Goal: Contribute content: Contribute content

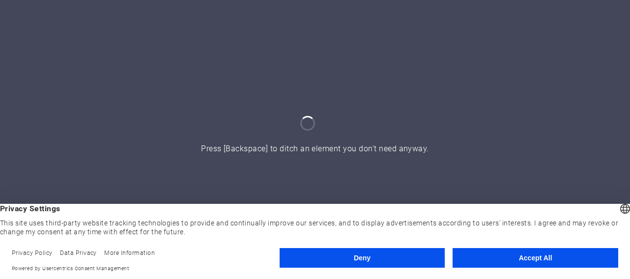
click at [526, 257] on button "Accept All" at bounding box center [536, 258] width 166 height 20
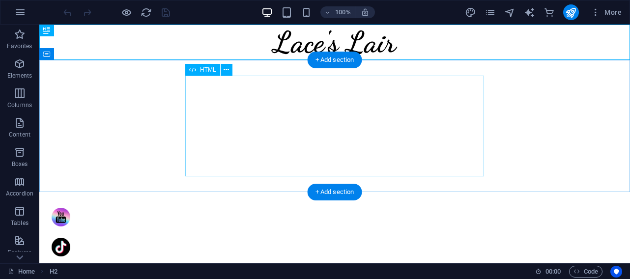
click at [403, 93] on div at bounding box center [334, 126] width 299 height 101
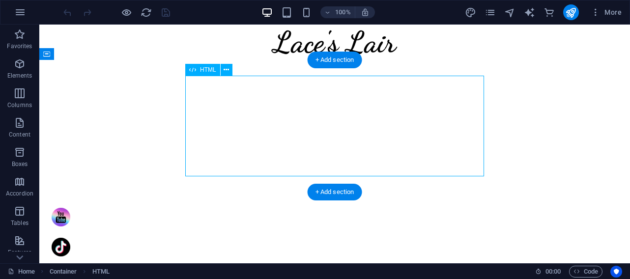
click at [321, 110] on div at bounding box center [334, 126] width 299 height 101
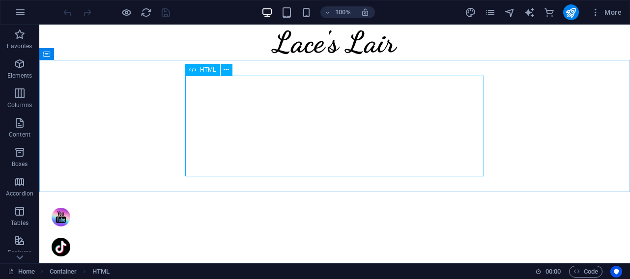
click at [211, 71] on span "HTML" at bounding box center [208, 70] width 16 height 6
click at [226, 69] on icon at bounding box center [226, 70] width 5 height 10
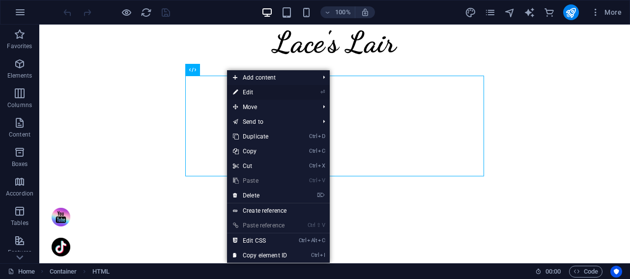
click at [247, 90] on link "⏎ Edit" at bounding box center [260, 92] width 66 height 15
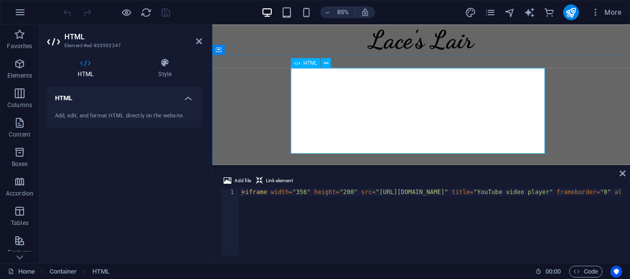
click at [524, 91] on div at bounding box center [458, 126] width 299 height 101
click at [313, 61] on span "HTML" at bounding box center [311, 62] width 14 height 5
click at [328, 66] on icon at bounding box center [326, 62] width 4 height 9
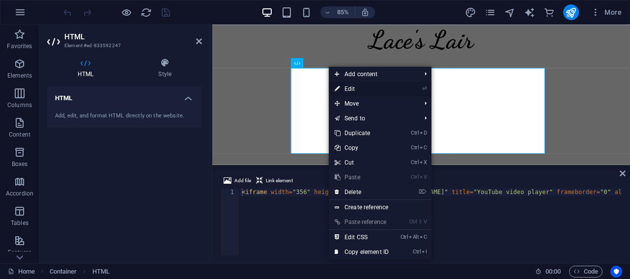
click at [352, 87] on link "⏎ Edit" at bounding box center [362, 89] width 66 height 15
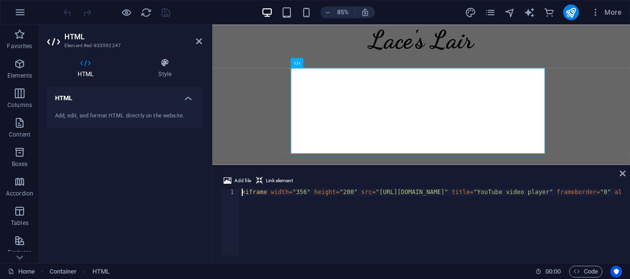
click at [92, 46] on h3 "Element #ed-833592247" at bounding box center [123, 45] width 118 height 9
drag, startPoint x: 126, startPoint y: 44, endPoint x: 60, endPoint y: 50, distance: 65.6
click at [60, 50] on aside "HTML Element #ed-833592247 HTML Style HTML Add, edit, and format HTML directly …" at bounding box center [125, 144] width 173 height 239
click at [201, 39] on icon at bounding box center [199, 41] width 6 height 8
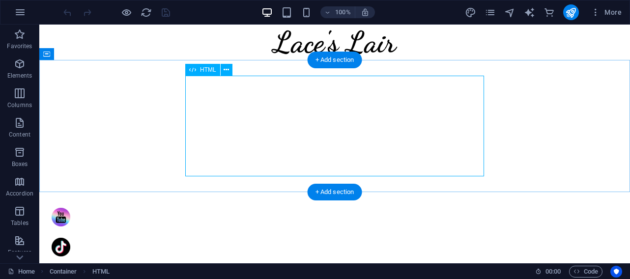
click at [362, 91] on div at bounding box center [334, 126] width 299 height 101
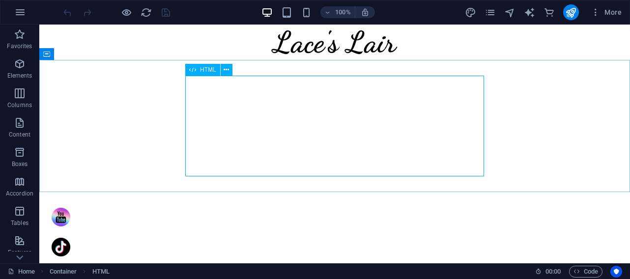
click at [210, 71] on span "HTML" at bounding box center [208, 70] width 16 height 6
click at [228, 72] on icon at bounding box center [226, 70] width 5 height 10
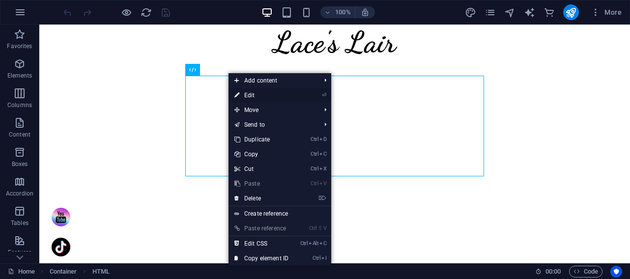
click at [250, 95] on link "⏎ Edit" at bounding box center [262, 95] width 66 height 15
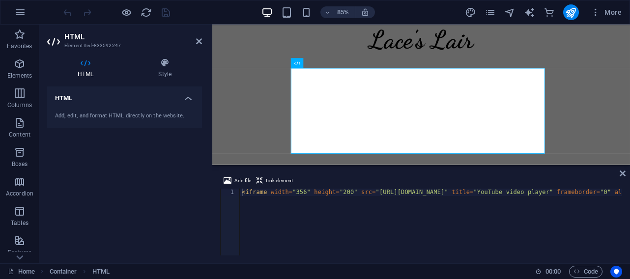
drag, startPoint x: 95, startPoint y: 114, endPoint x: 77, endPoint y: 96, distance: 25.4
click at [77, 96] on h4 "HTML" at bounding box center [124, 95] width 155 height 18
click at [95, 93] on h4 "HTML" at bounding box center [124, 98] width 155 height 24
click at [109, 111] on div "Add, edit, and format HTML directly on the website." at bounding box center [124, 116] width 155 height 24
click at [86, 68] on h4 "HTML" at bounding box center [87, 68] width 81 height 21
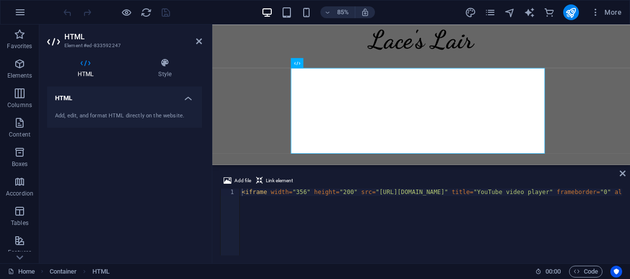
click at [88, 63] on icon at bounding box center [85, 63] width 77 height 10
click at [104, 61] on icon at bounding box center [85, 63] width 77 height 10
click at [199, 41] on icon at bounding box center [199, 41] width 6 height 8
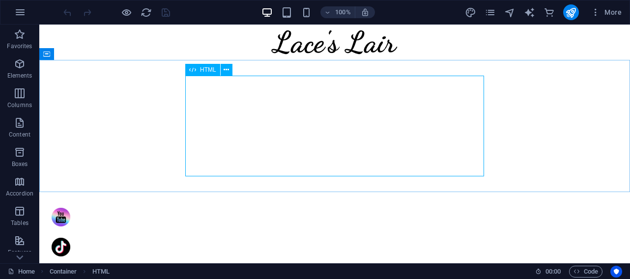
click at [212, 72] on span "HTML" at bounding box center [208, 70] width 16 height 6
click at [230, 68] on button at bounding box center [227, 70] width 12 height 12
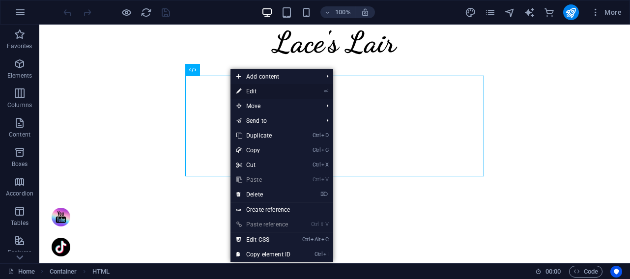
click at [248, 87] on link "⏎ Edit" at bounding box center [263, 91] width 66 height 15
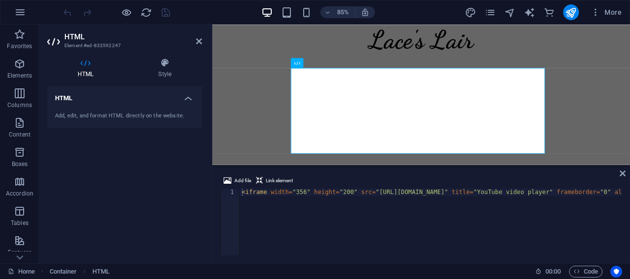
drag, startPoint x: 98, startPoint y: 44, endPoint x: 73, endPoint y: 43, distance: 25.1
click at [73, 43] on h3 "Element #ed-833592247" at bounding box center [123, 45] width 118 height 9
click at [52, 42] on icon at bounding box center [54, 42] width 15 height 16
click at [189, 98] on h4 "HTML" at bounding box center [124, 95] width 155 height 18
drag, startPoint x: 124, startPoint y: 62, endPoint x: 87, endPoint y: 62, distance: 36.4
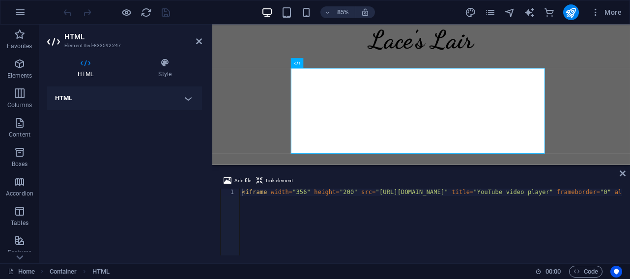
click at [87, 62] on icon at bounding box center [85, 63] width 77 height 10
drag, startPoint x: 77, startPoint y: 98, endPoint x: 48, endPoint y: 99, distance: 28.5
click at [48, 99] on h4 "HTML" at bounding box center [124, 98] width 155 height 24
drag, startPoint x: 105, startPoint y: 114, endPoint x: 86, endPoint y: 69, distance: 47.8
click at [86, 69] on h4 "HTML" at bounding box center [87, 68] width 81 height 21
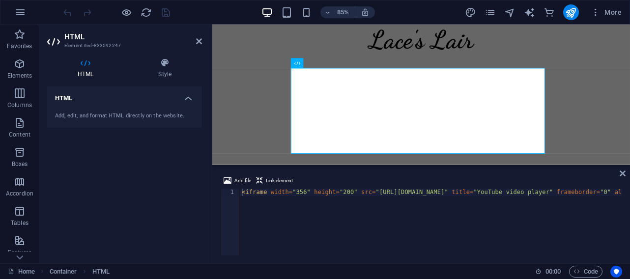
drag, startPoint x: 87, startPoint y: 64, endPoint x: 72, endPoint y: 62, distance: 14.8
click at [72, 62] on icon at bounding box center [85, 63] width 77 height 10
click at [624, 174] on icon at bounding box center [623, 174] width 6 height 8
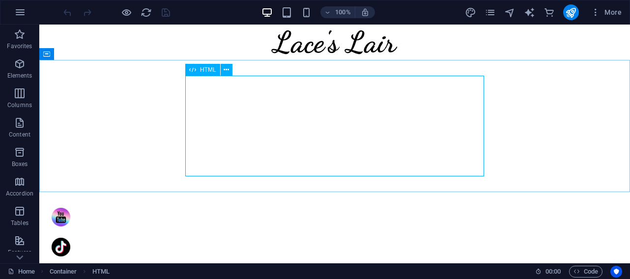
click at [207, 70] on span "HTML" at bounding box center [208, 70] width 16 height 6
click at [226, 73] on icon at bounding box center [226, 70] width 5 height 10
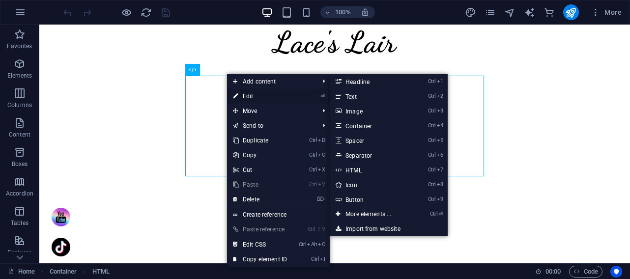
click at [255, 96] on link "⏎ Edit" at bounding box center [260, 96] width 66 height 15
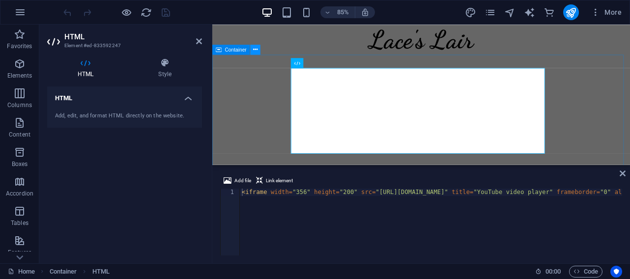
click at [255, 47] on icon at bounding box center [255, 49] width 4 height 9
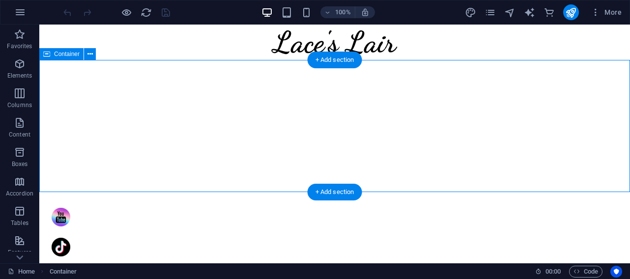
click at [509, 164] on div at bounding box center [334, 126] width 591 height 132
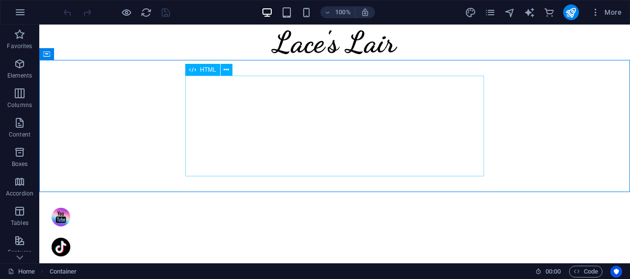
click at [208, 73] on span "HTML" at bounding box center [208, 70] width 16 height 6
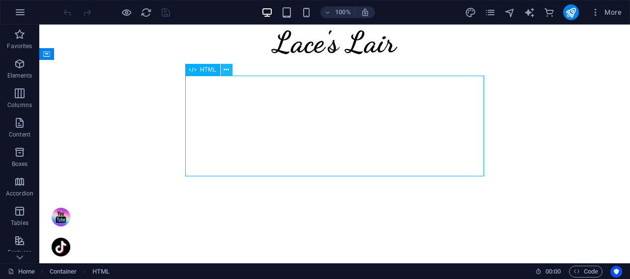
click at [227, 69] on icon at bounding box center [226, 70] width 5 height 10
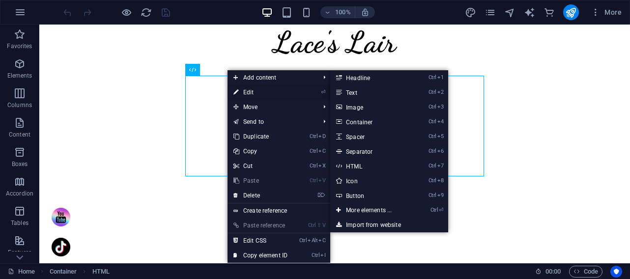
click at [247, 90] on link "⏎ Edit" at bounding box center [261, 92] width 66 height 15
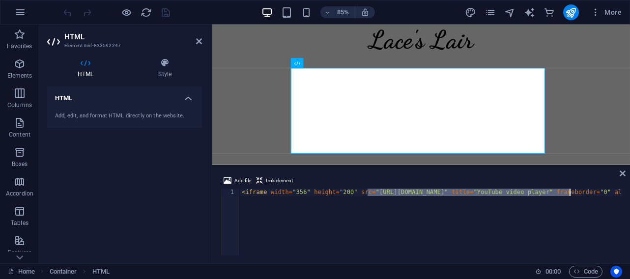
drag, startPoint x: 368, startPoint y: 192, endPoint x: 569, endPoint y: 194, distance: 200.5
type textarea "<iframe width="356" height="200" src="[URL][DOMAIN_NAME]" title="YouTube video …"
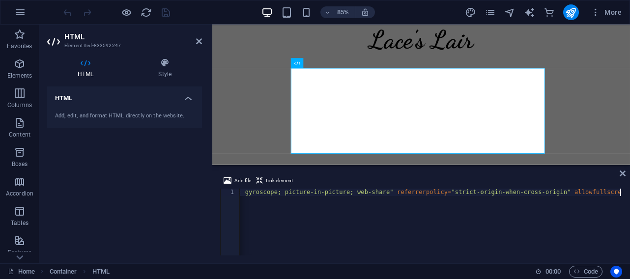
scroll to position [0, 608]
click at [466, 206] on div "< iframe width = "356" height = "200" src = "[URL][DOMAIN_NAME]" title = "YouTu…" at bounding box center [126, 229] width 991 height 80
click at [465, 131] on div at bounding box center [458, 126] width 299 height 101
click at [625, 172] on icon at bounding box center [623, 174] width 6 height 8
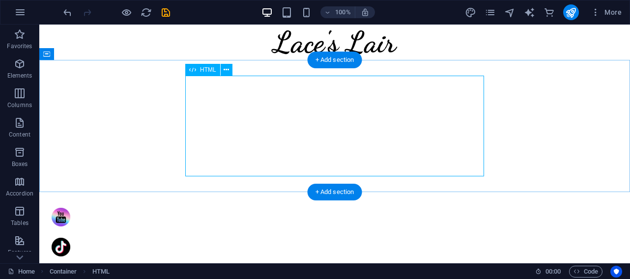
click at [373, 129] on div at bounding box center [334, 126] width 299 height 101
click at [325, 117] on div at bounding box center [334, 126] width 299 height 101
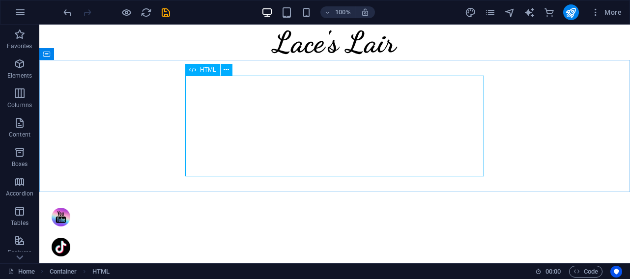
click at [205, 66] on div "HTML" at bounding box center [202, 70] width 35 height 12
click at [234, 73] on div "HTML" at bounding box center [212, 70] width 54 height 12
click at [226, 67] on icon at bounding box center [226, 70] width 5 height 10
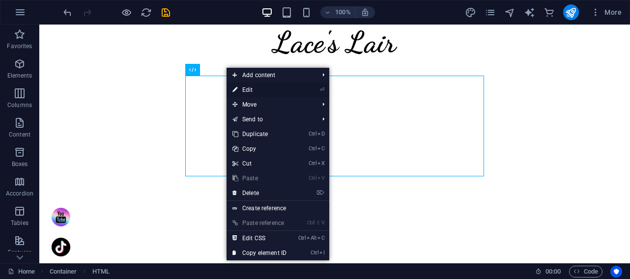
click at [245, 89] on link "⏎ Edit" at bounding box center [260, 90] width 66 height 15
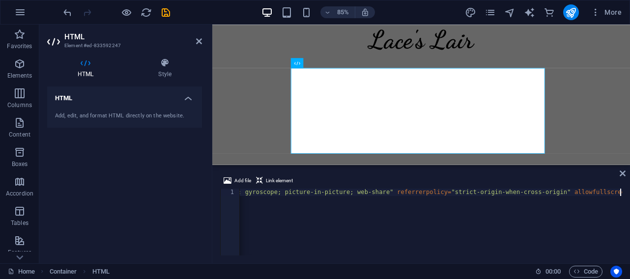
click at [295, 194] on div "< iframe width = "356" height = "200" src = "[URL][DOMAIN_NAME]" title = "YouTu…" at bounding box center [126, 229] width 991 height 80
click at [623, 173] on icon at bounding box center [623, 174] width 6 height 8
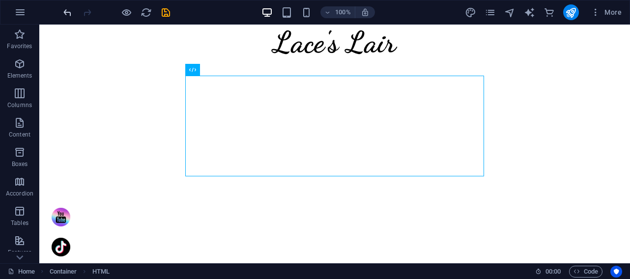
click at [70, 9] on icon "undo" at bounding box center [67, 12] width 11 height 11
click at [224, 70] on button at bounding box center [227, 70] width 12 height 12
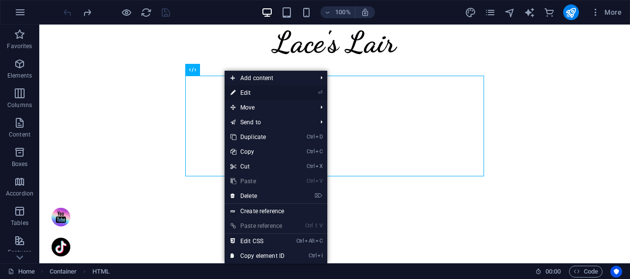
click at [249, 91] on link "⏎ Edit" at bounding box center [258, 93] width 66 height 15
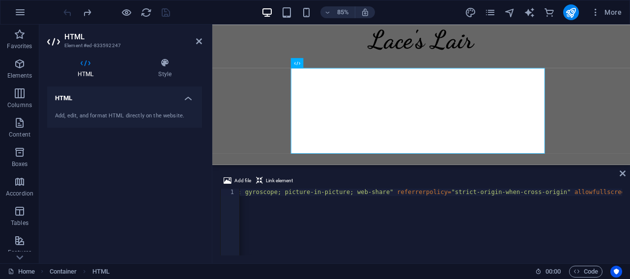
scroll to position [0, 718]
click at [272, 212] on div "< iframe width = "356" height = "200" src = "[URL][DOMAIN_NAME]" title = "YouTu…" at bounding box center [181, 229] width 1100 height 80
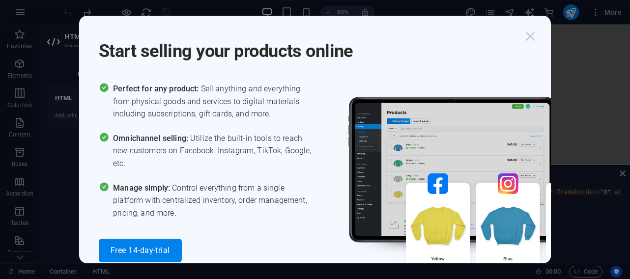
click at [531, 35] on icon "button" at bounding box center [530, 37] width 18 height 18
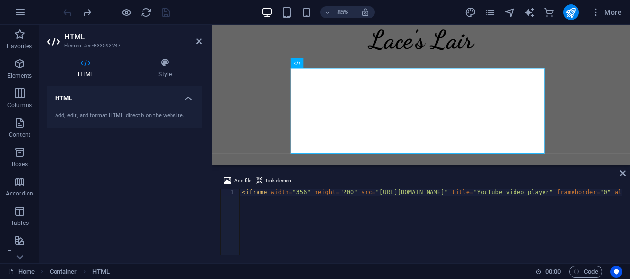
scroll to position [0, 88]
drag, startPoint x: 465, startPoint y: 190, endPoint x: 448, endPoint y: 190, distance: 17.2
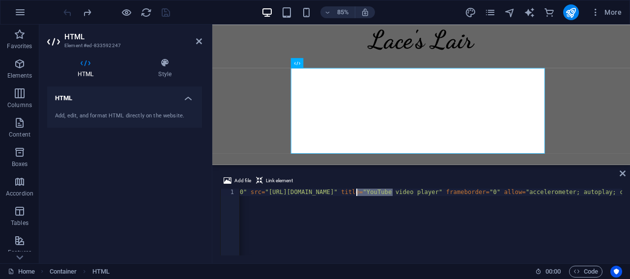
drag, startPoint x: 393, startPoint y: 193, endPoint x: 357, endPoint y: 190, distance: 36.5
paste textarea "2hzvLOk0gu0"
type textarea "<iframe width="356" height="200" src="[URL][DOMAIN_NAME]" title="YouTube video …"
click at [623, 173] on icon at bounding box center [623, 174] width 6 height 8
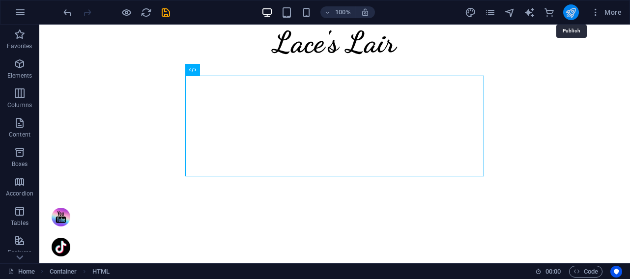
click at [573, 9] on icon "publish" at bounding box center [570, 12] width 11 height 11
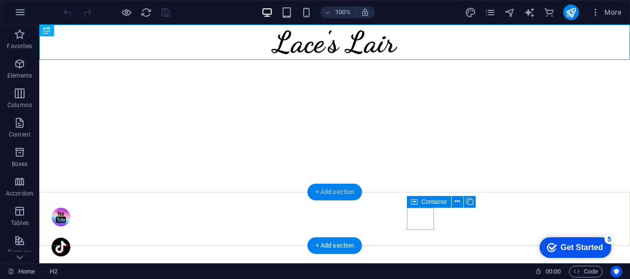
click at [330, 193] on div "+ Add section" at bounding box center [335, 192] width 55 height 17
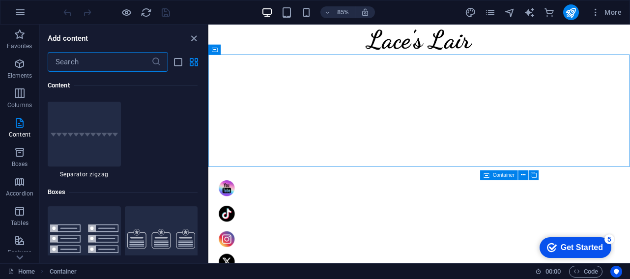
scroll to position [2555, 0]
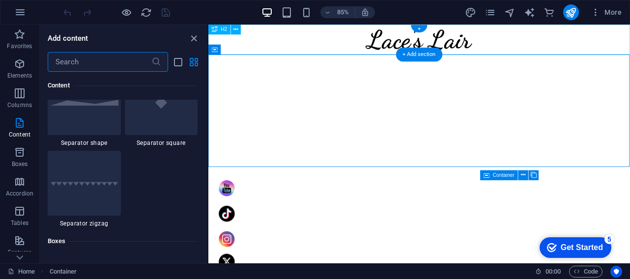
click at [520, 44] on div "Lace's Lair" at bounding box center [456, 42] width 496 height 35
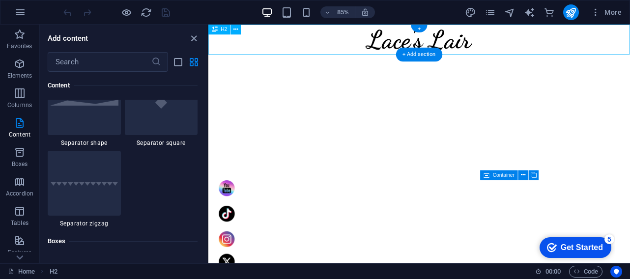
click at [520, 47] on div "Lace's Lair" at bounding box center [456, 42] width 496 height 35
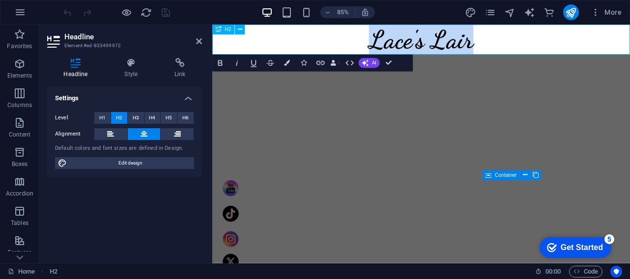
click at [522, 39] on h2 "Lace's Lair" at bounding box center [457, 42] width 491 height 35
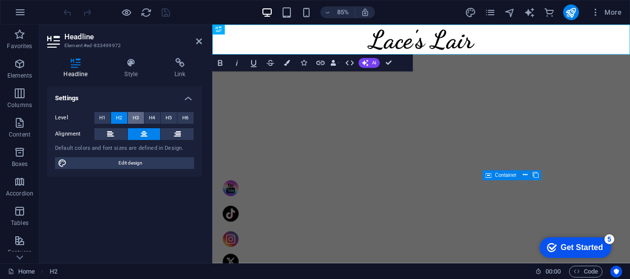
click at [136, 118] on span "H3" at bounding box center [136, 118] width 6 height 12
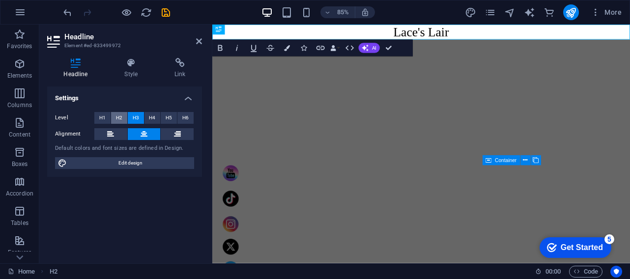
click at [121, 115] on span "H2" at bounding box center [119, 118] width 6 height 12
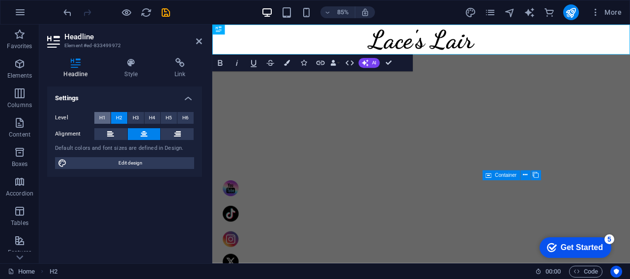
click at [97, 116] on button "H1" at bounding box center [102, 118] width 16 height 12
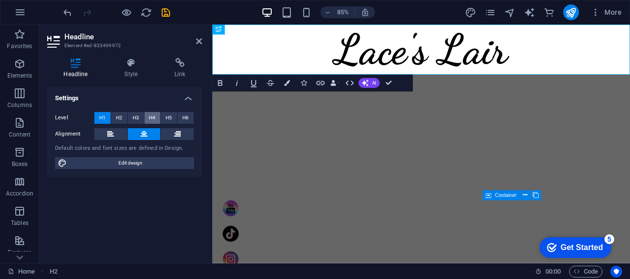
click at [153, 115] on span "H4" at bounding box center [152, 118] width 6 height 12
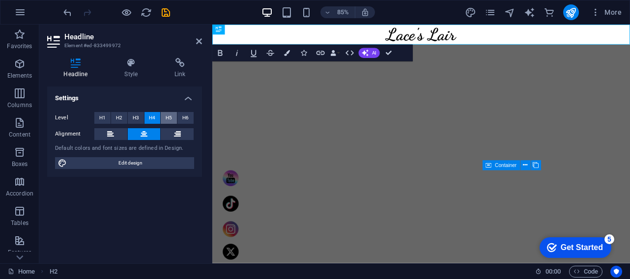
click at [173, 118] on button "H5" at bounding box center [169, 118] width 16 height 12
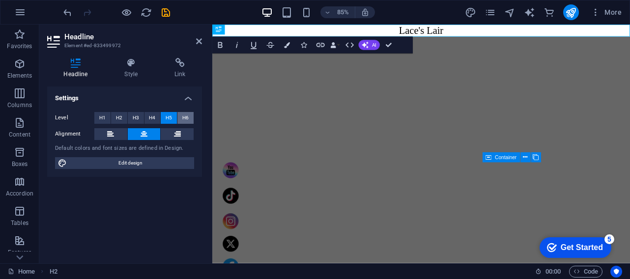
click at [185, 117] on span "H6" at bounding box center [185, 118] width 6 height 12
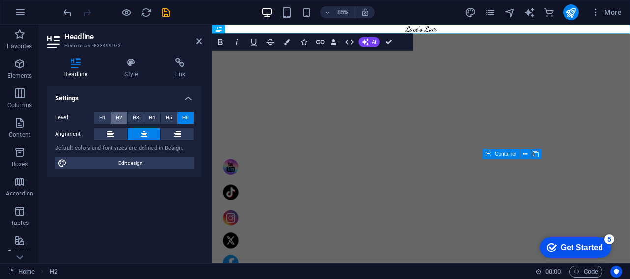
click at [116, 115] on span "H2" at bounding box center [119, 118] width 6 height 12
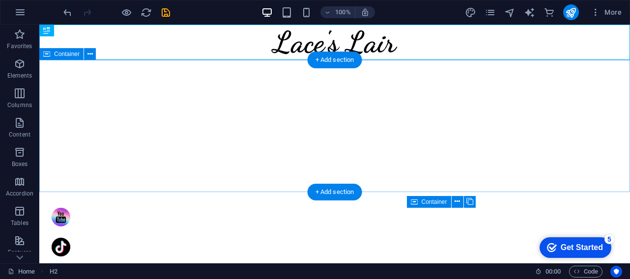
click at [522, 80] on div at bounding box center [334, 126] width 591 height 132
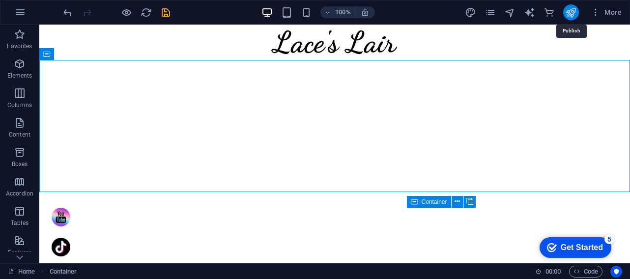
click at [571, 14] on icon "publish" at bounding box center [570, 12] width 11 height 11
